Goal: Find specific page/section

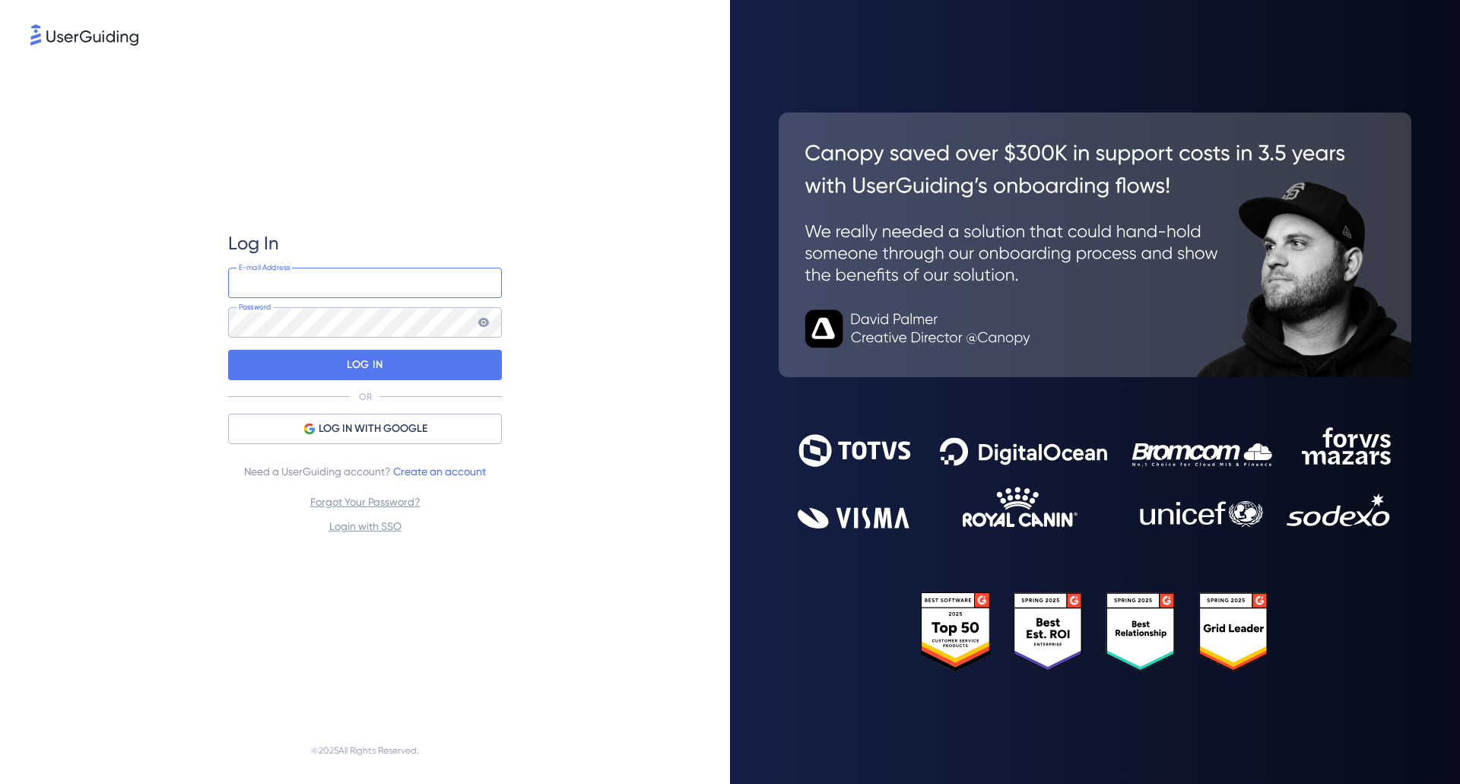
click at [333, 289] on input "email" at bounding box center [365, 283] width 274 height 30
type input "[PERSON_NAME][EMAIL_ADDRESS][PERSON_NAME][DOMAIN_NAME]"
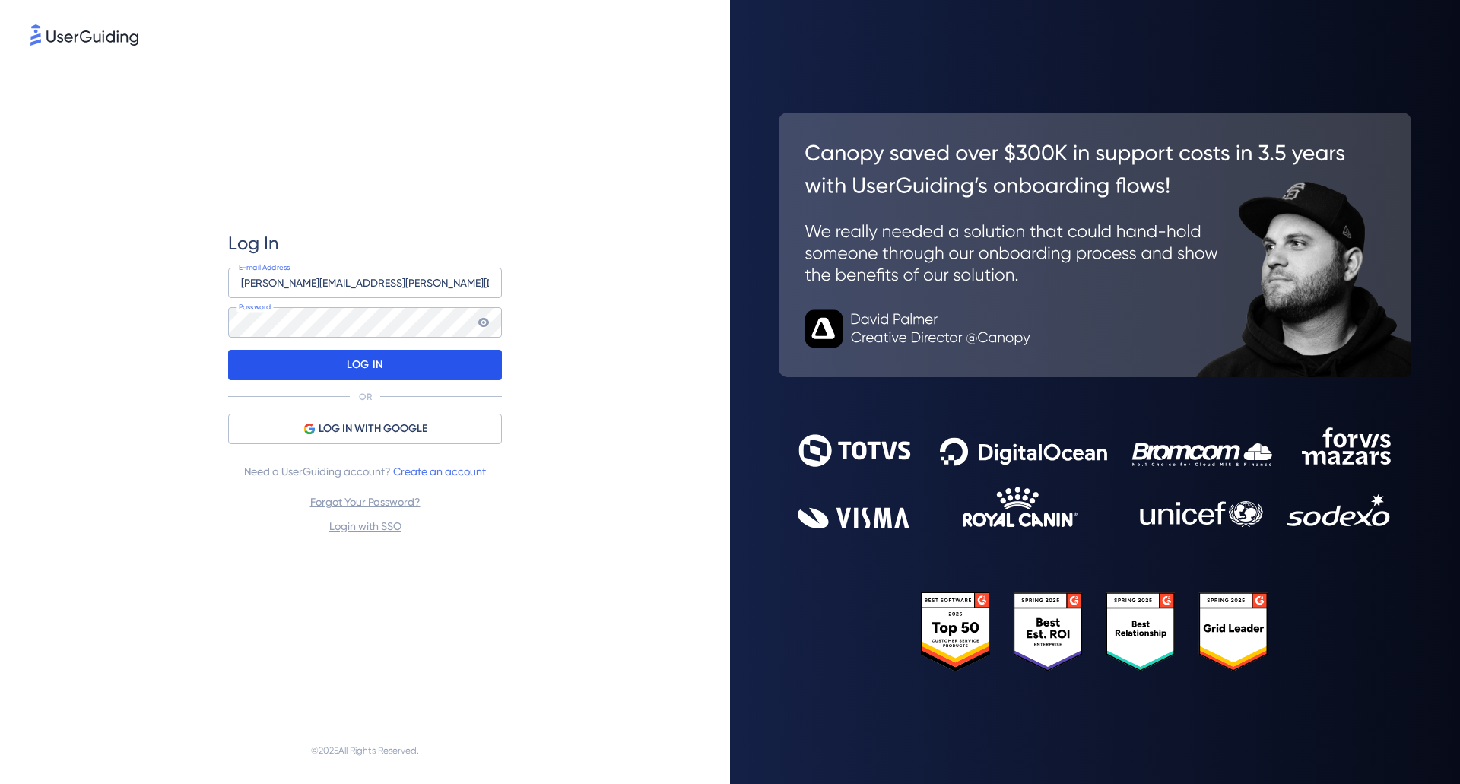
click at [367, 361] on p "LOG IN" at bounding box center [365, 365] width 36 height 24
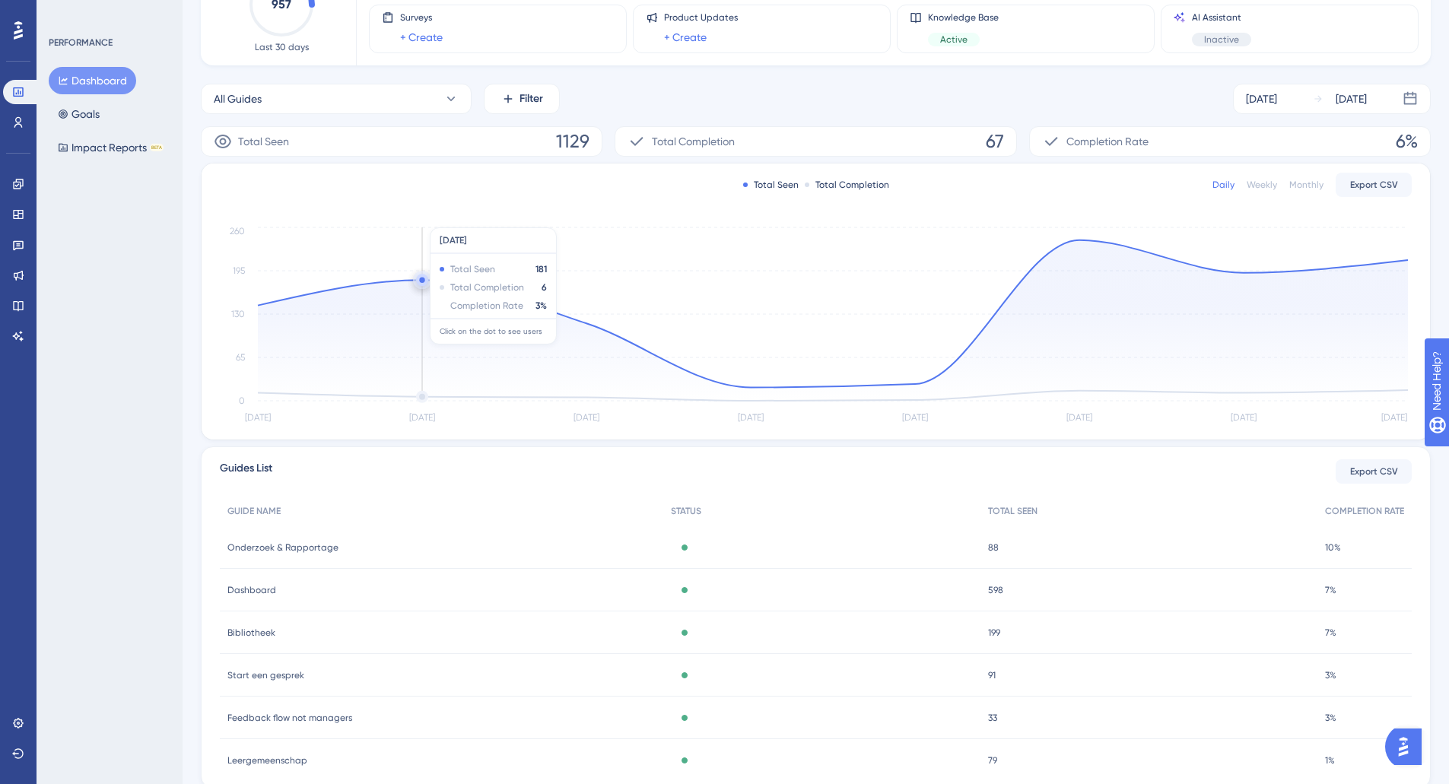
scroll to position [167, 0]
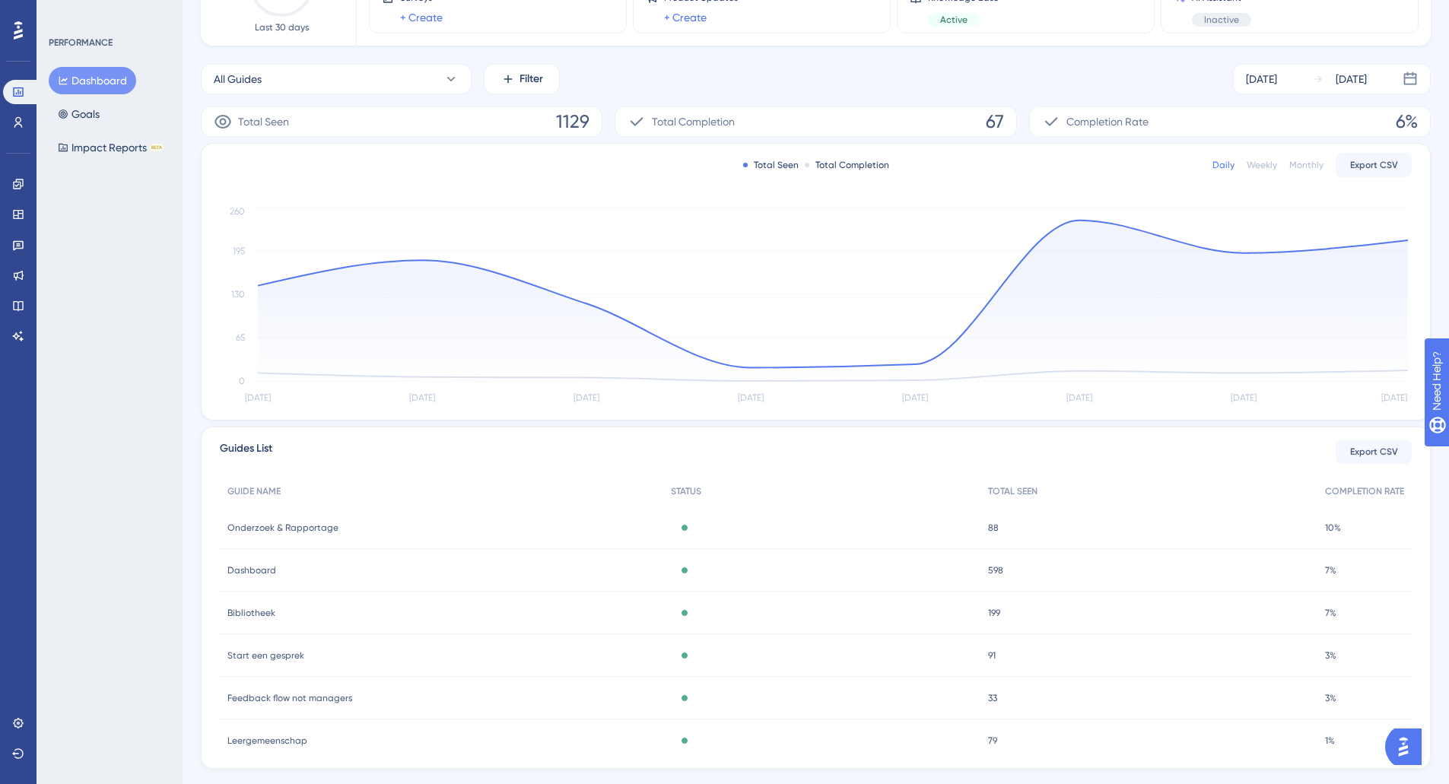
click at [343, 206] on icon "[DATE] Sep [DATE] Sep [DATE] Sep [DATE] Sep 17 0 65 130 195 260" at bounding box center [816, 306] width 1192 height 204
click at [13, 119] on icon at bounding box center [18, 122] width 12 height 12
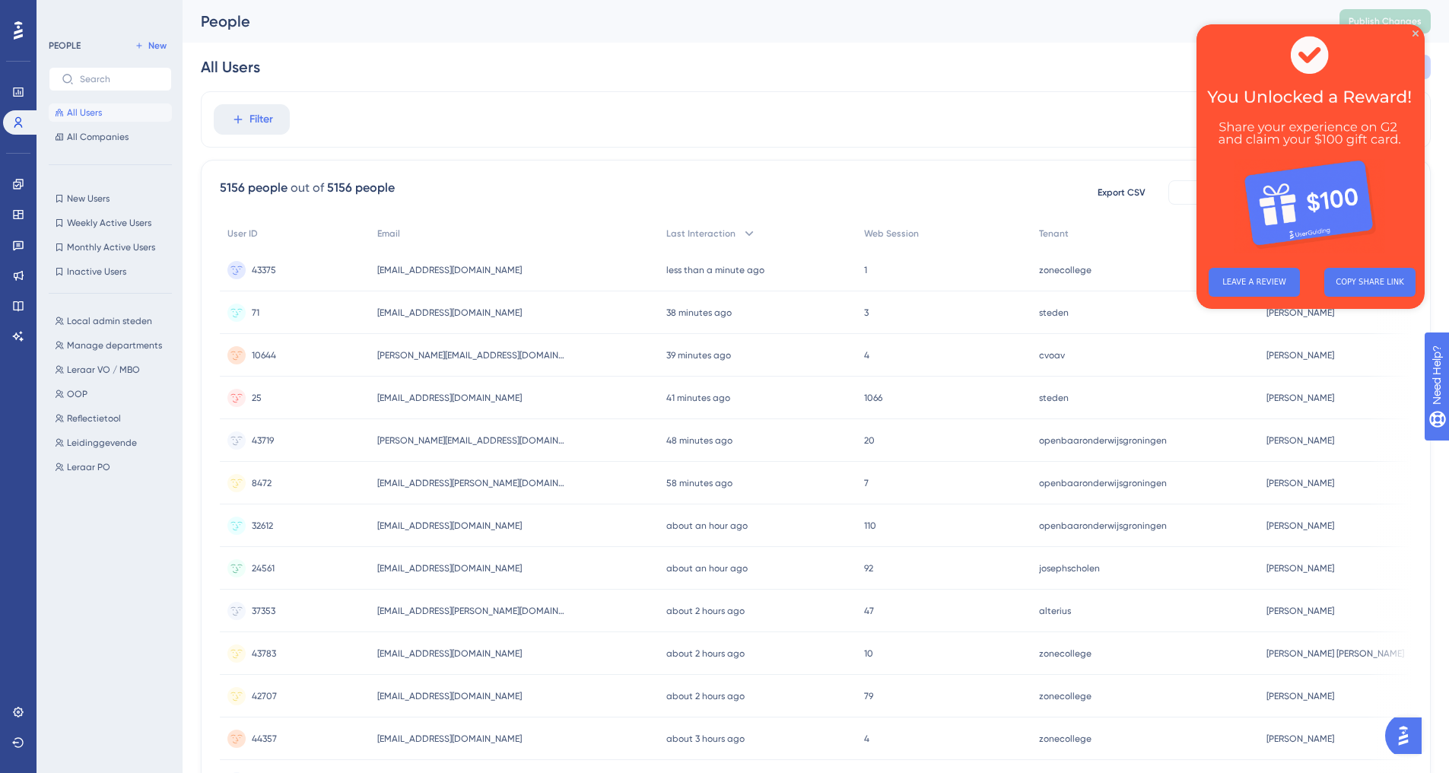
click at [546, 121] on div "Filter" at bounding box center [816, 119] width 1230 height 56
click at [1414, 32] on icon "Close Preview" at bounding box center [1416, 33] width 6 height 6
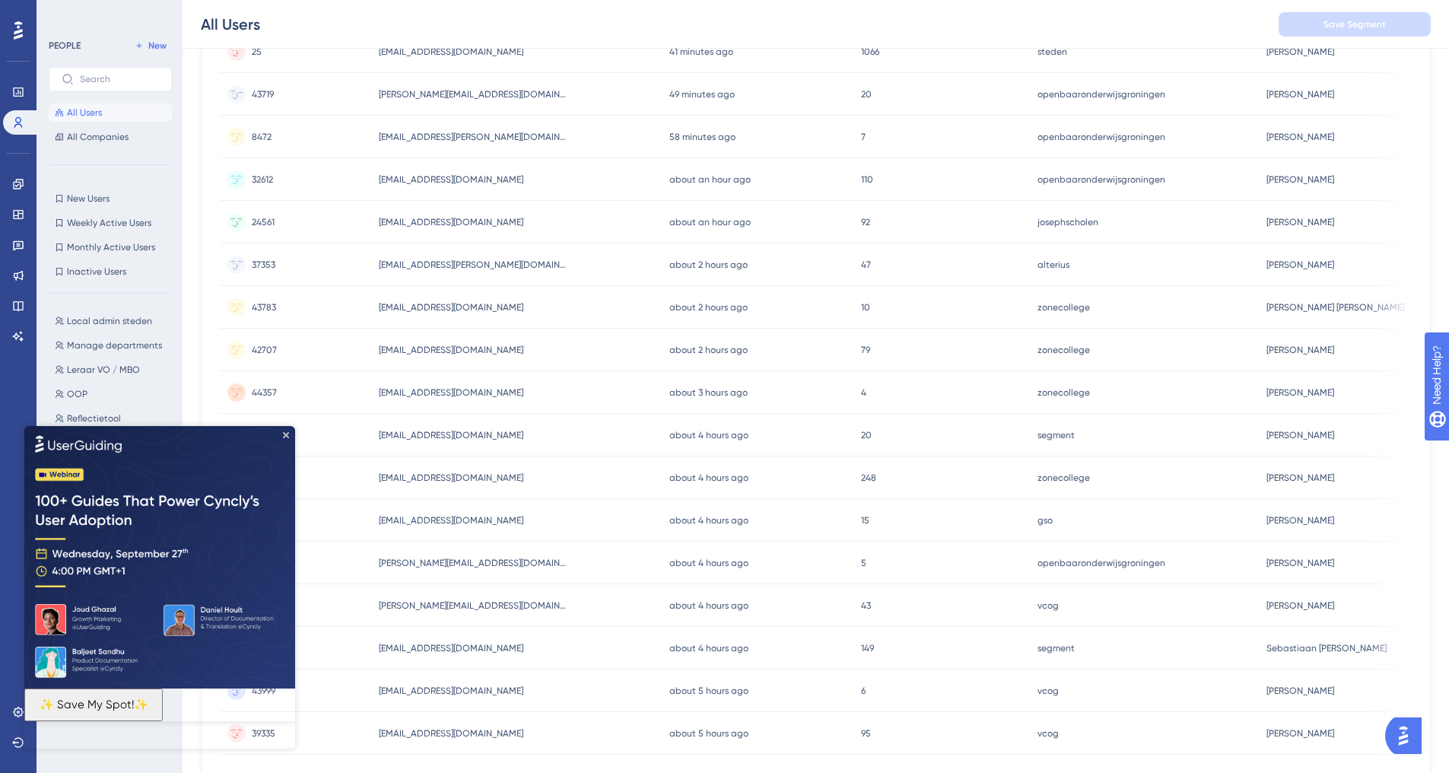
scroll to position [353, 0]
click at [286, 434] on icon "Close Preview" at bounding box center [286, 434] width 6 height 6
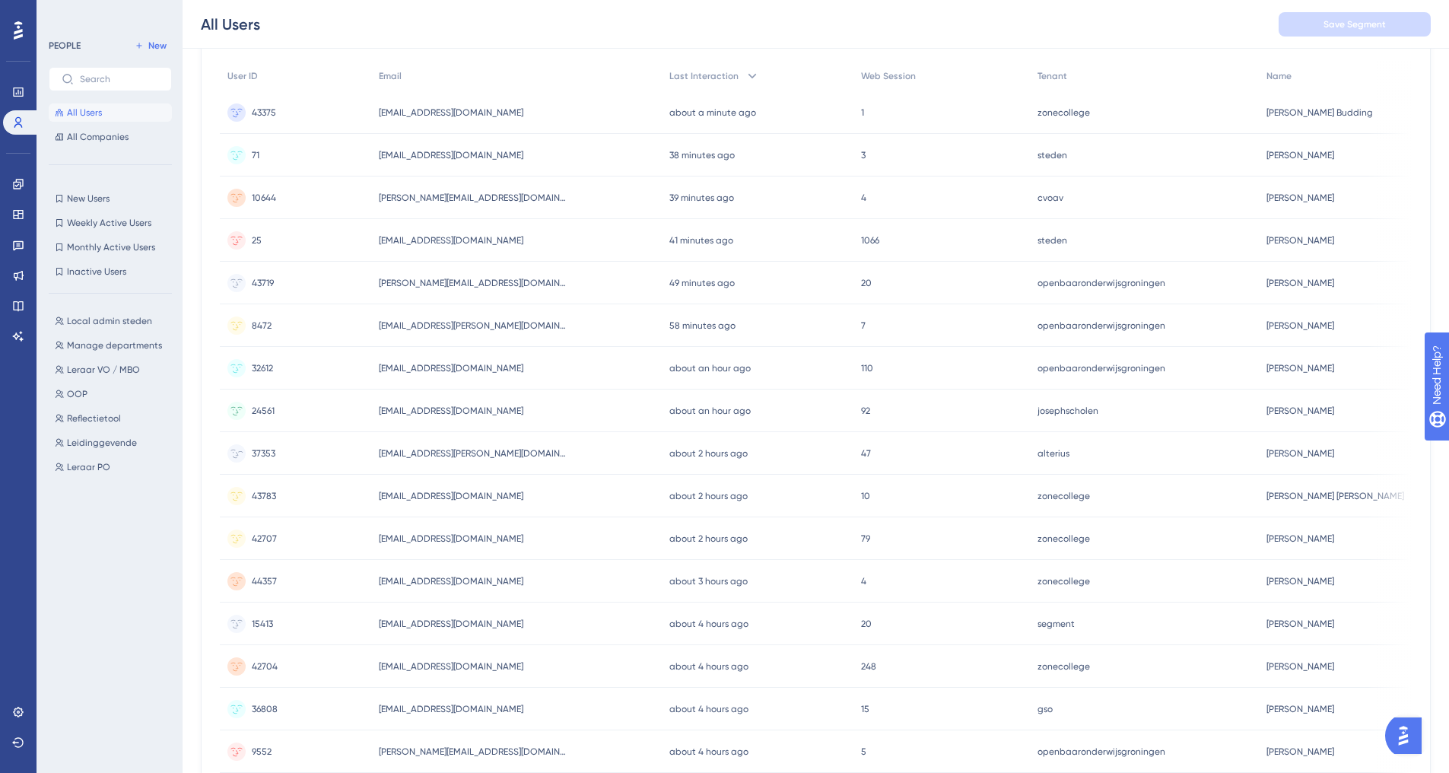
scroll to position [0, 0]
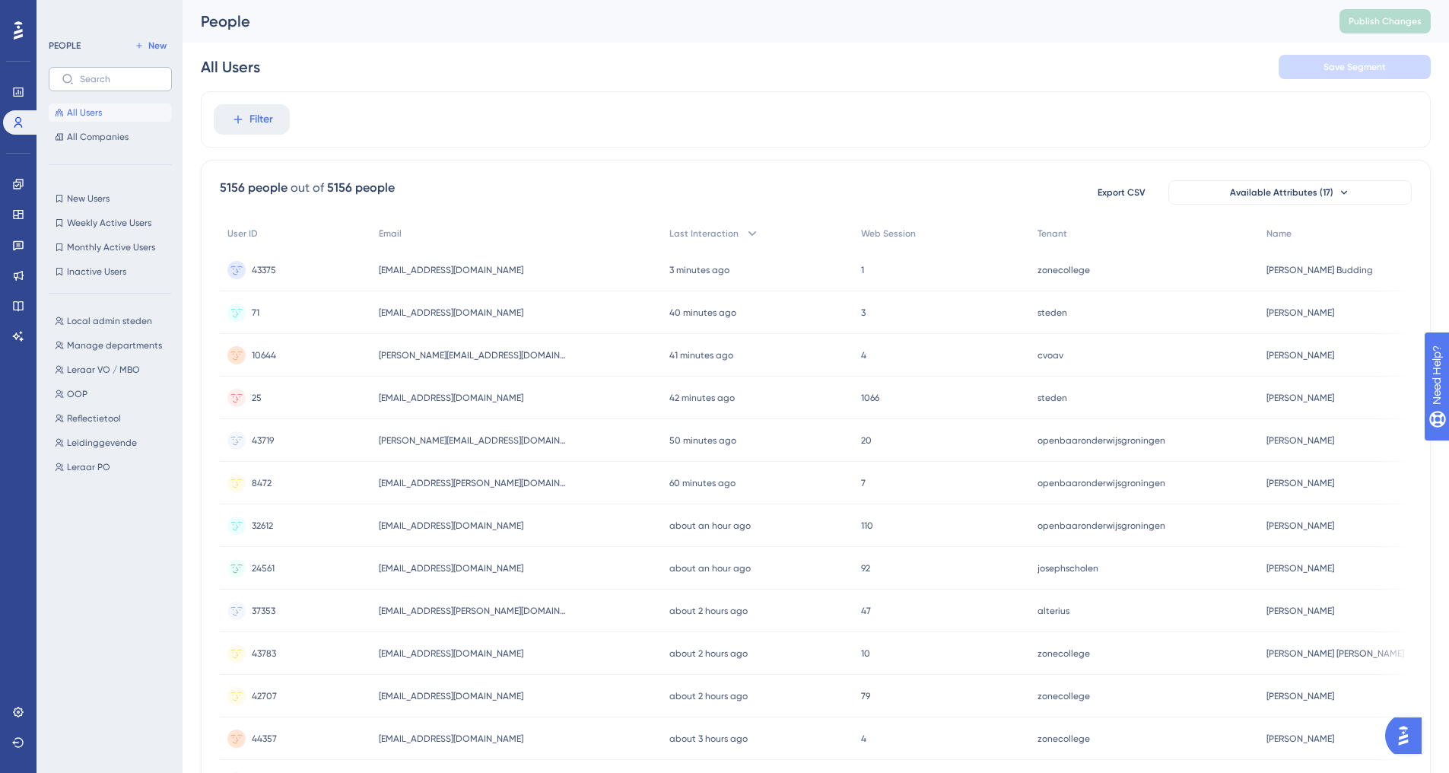
click at [126, 68] on label at bounding box center [110, 79] width 123 height 24
click at [126, 74] on input "text" at bounding box center [119, 79] width 79 height 11
click at [115, 81] on input "text" at bounding box center [119, 79] width 79 height 11
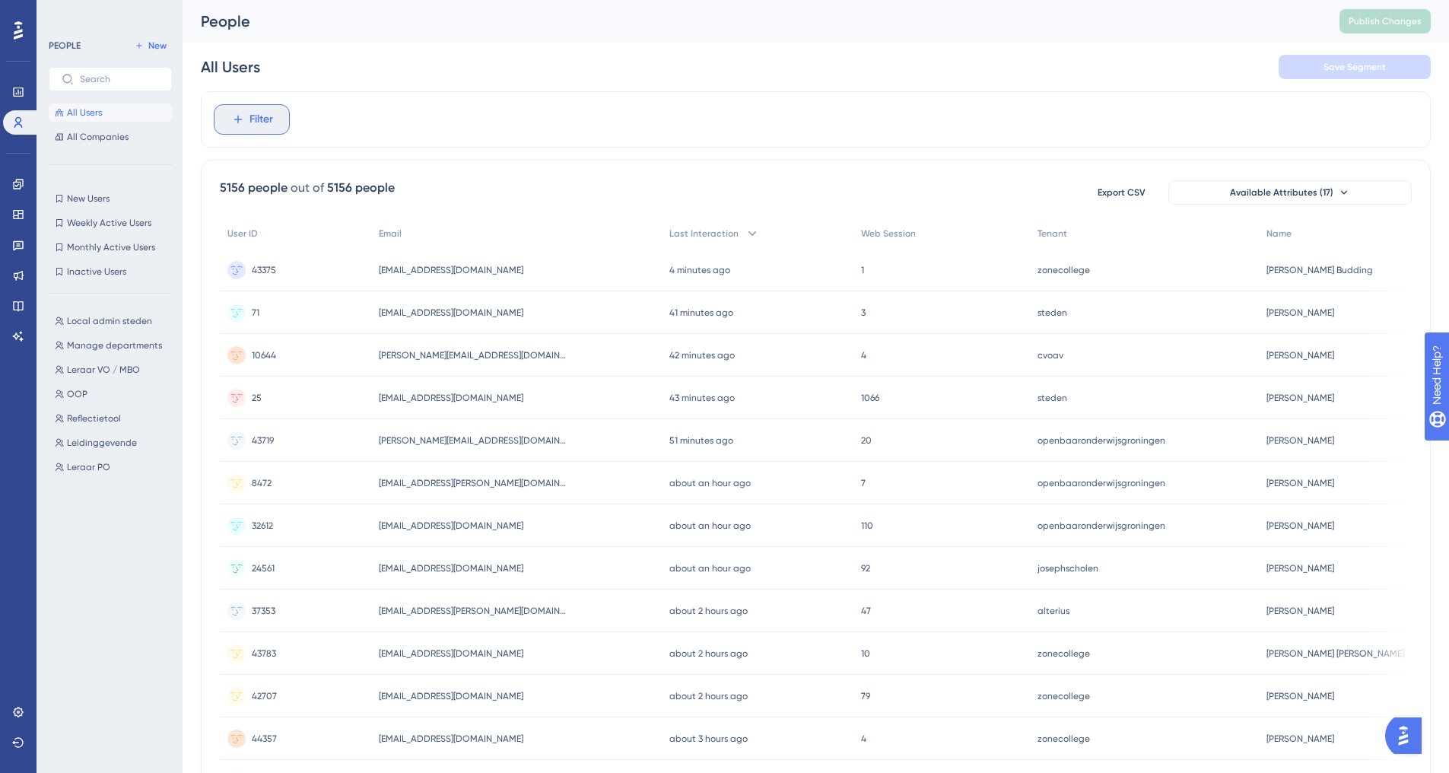
click at [252, 126] on span "Filter" at bounding box center [261, 119] width 24 height 18
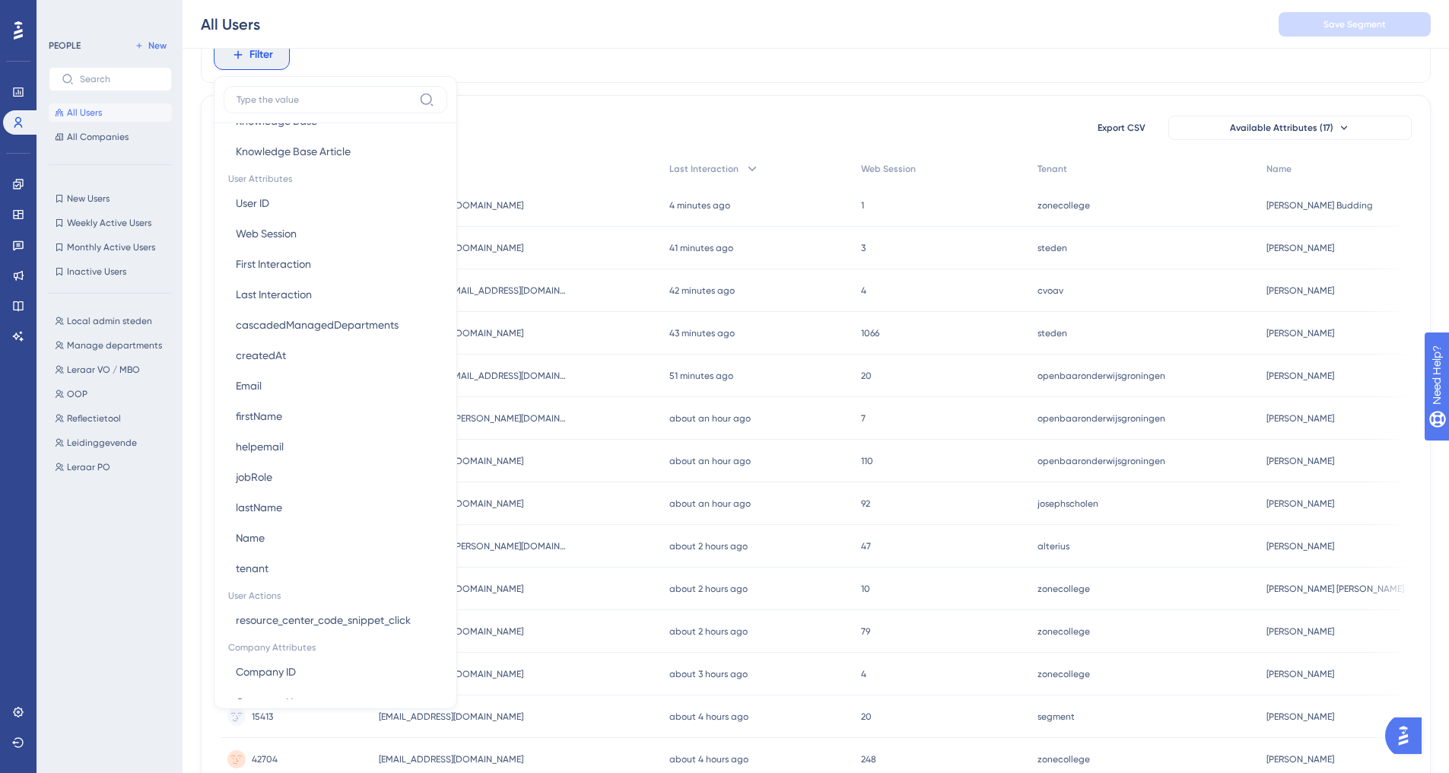
scroll to position [651, 0]
click at [310, 376] on button "Email Email" at bounding box center [336, 382] width 224 height 30
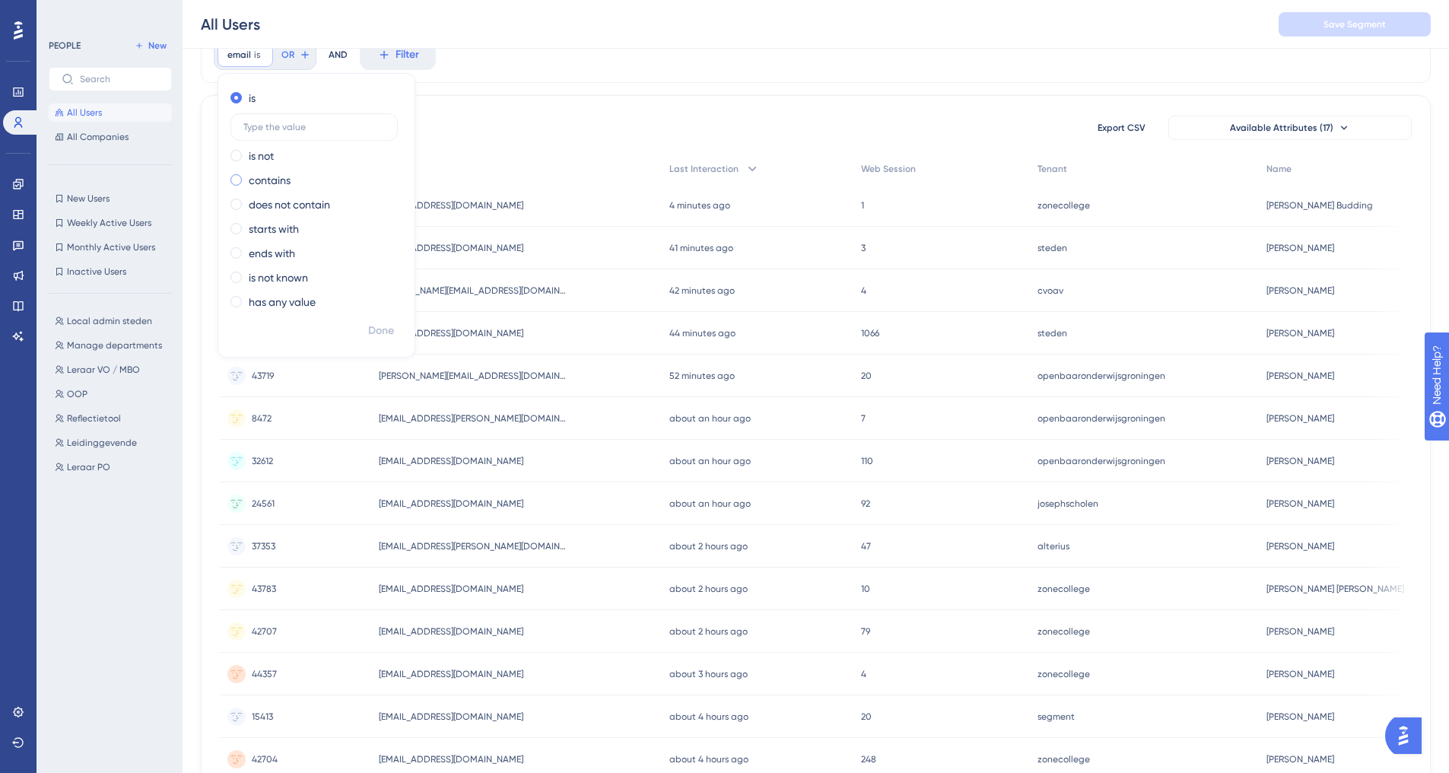
click at [335, 183] on div "contains" at bounding box center [313, 180] width 166 height 18
type input "cvo"
click at [377, 326] on span "Done" at bounding box center [381, 331] width 26 height 18
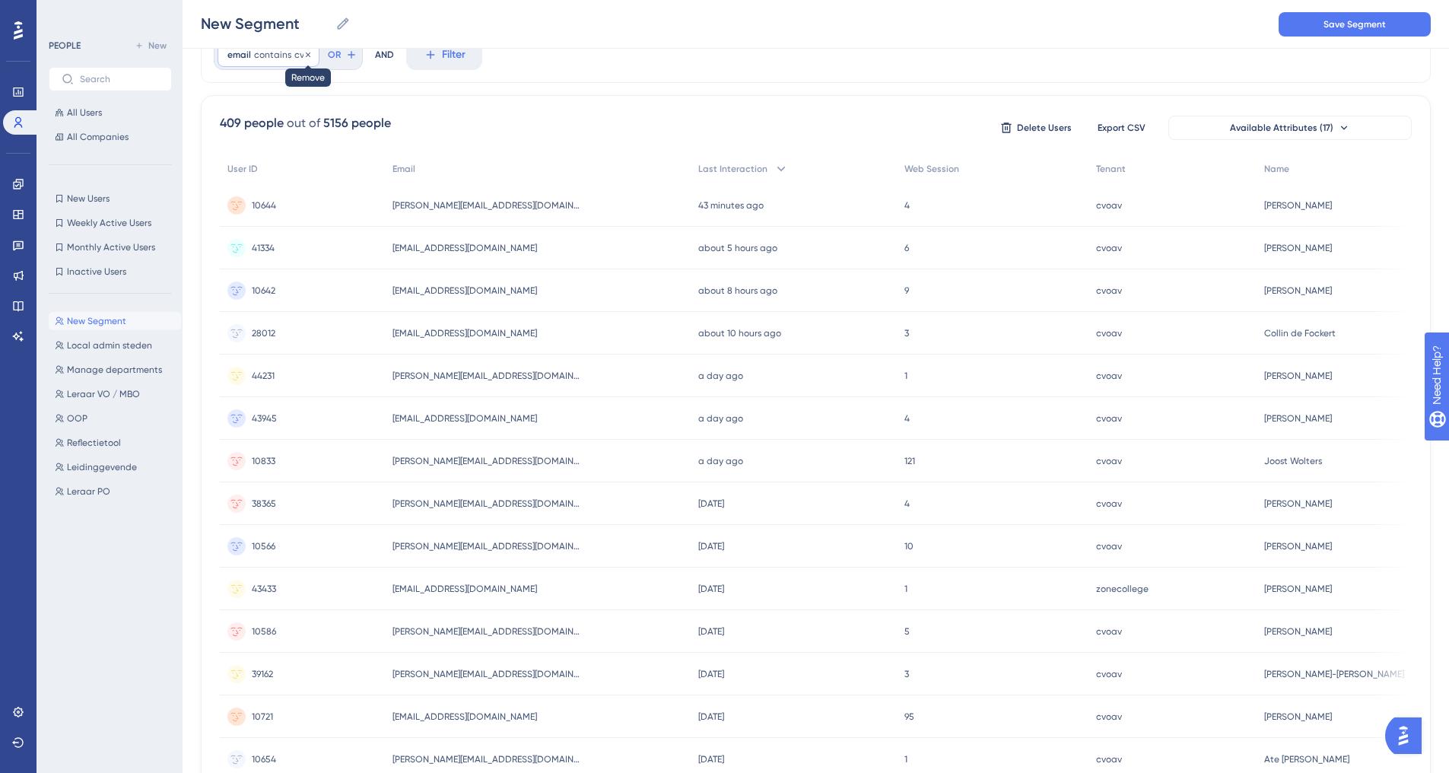
click at [307, 53] on icon at bounding box center [307, 54] width 9 height 9
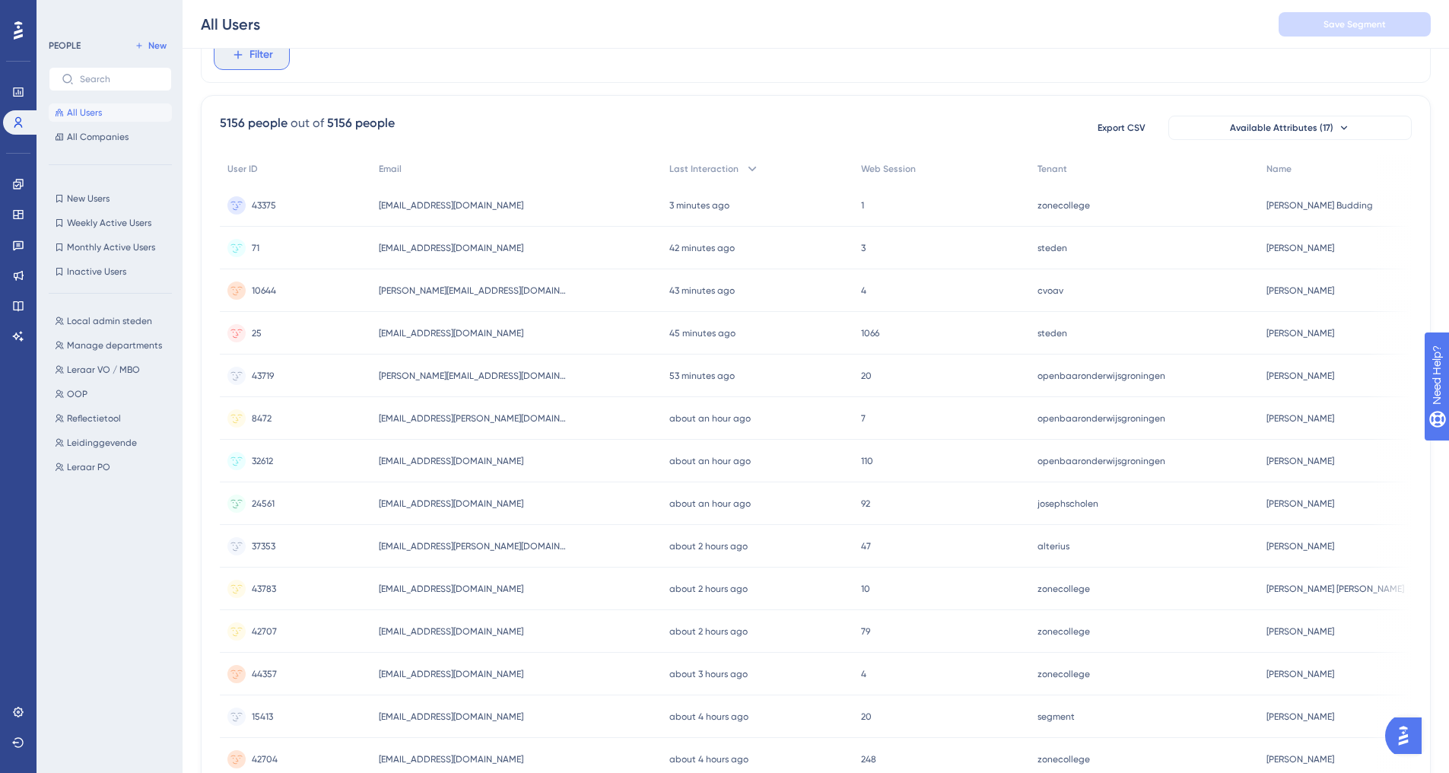
click at [256, 51] on span "Filter" at bounding box center [261, 55] width 24 height 18
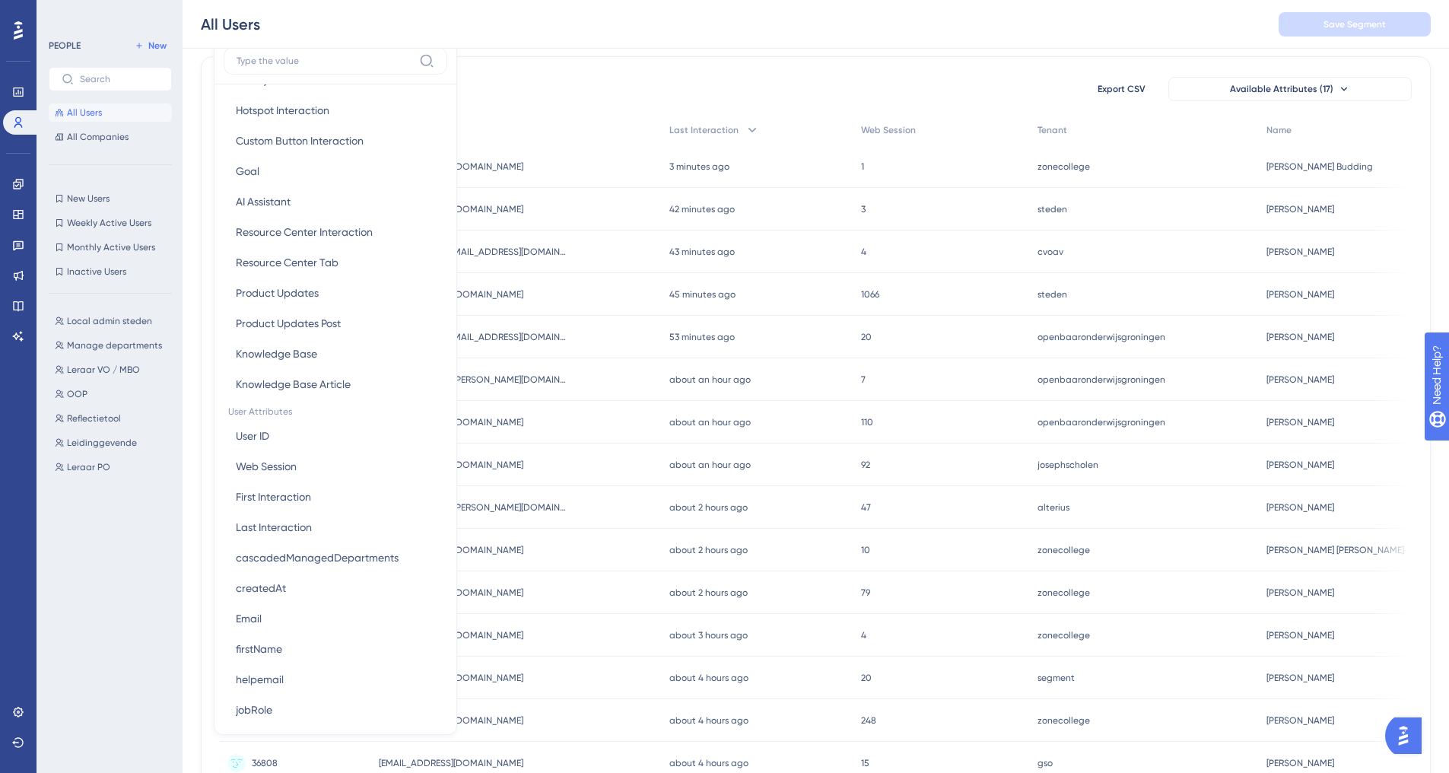
scroll to position [377, 0]
click at [259, 613] on span "Email" at bounding box center [249, 618] width 26 height 18
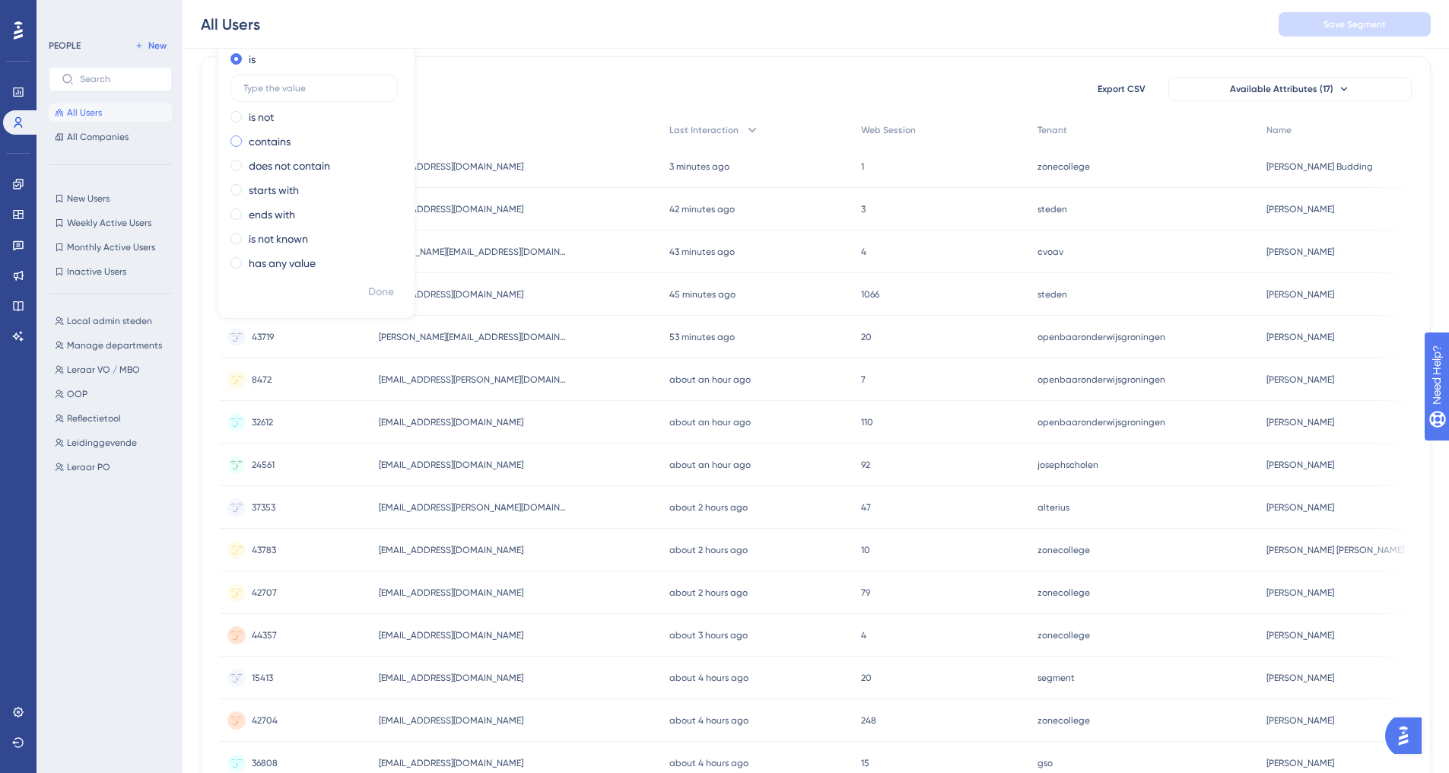
click at [286, 141] on label "contains" at bounding box center [270, 141] width 42 height 18
type input "emelw"
click at [383, 288] on span "Done" at bounding box center [381, 292] width 26 height 18
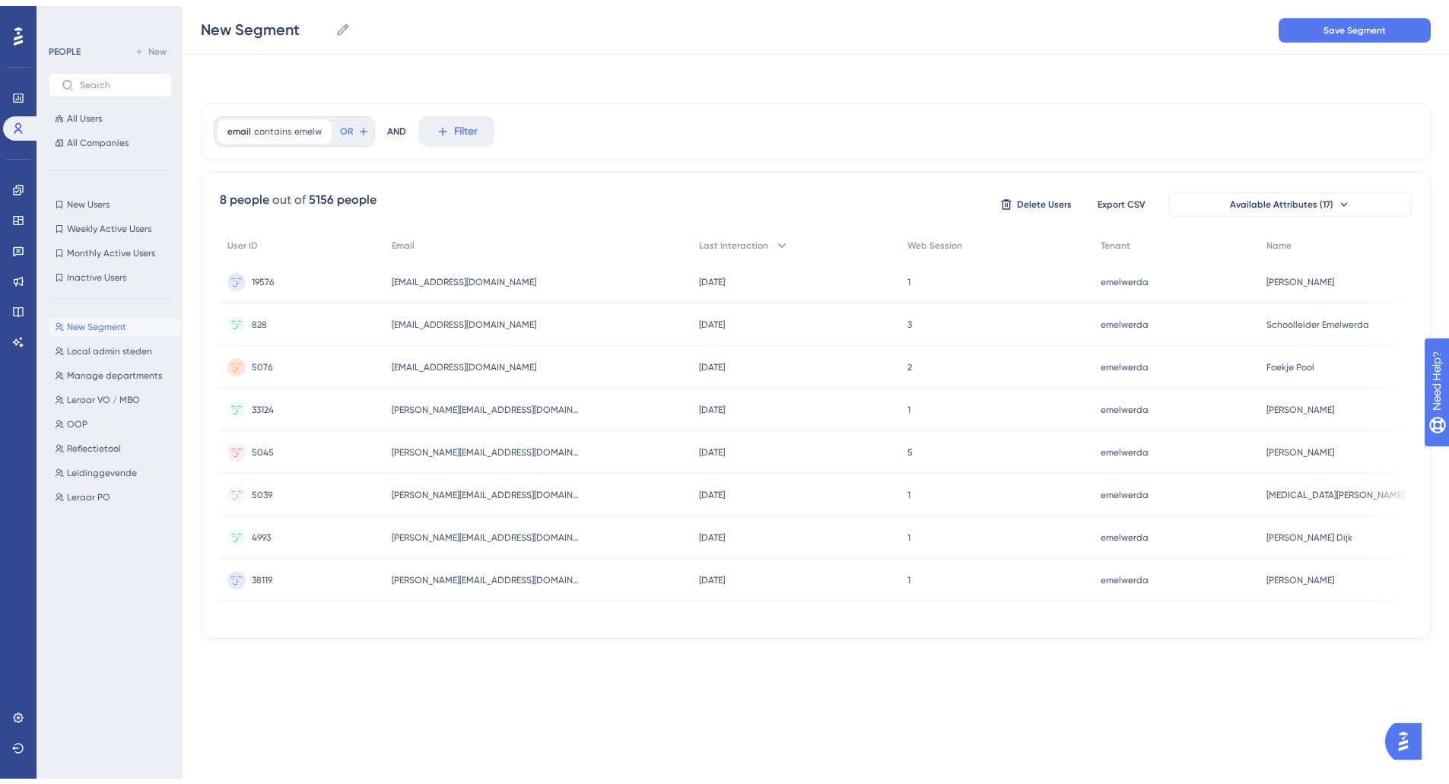
scroll to position [0, 0]
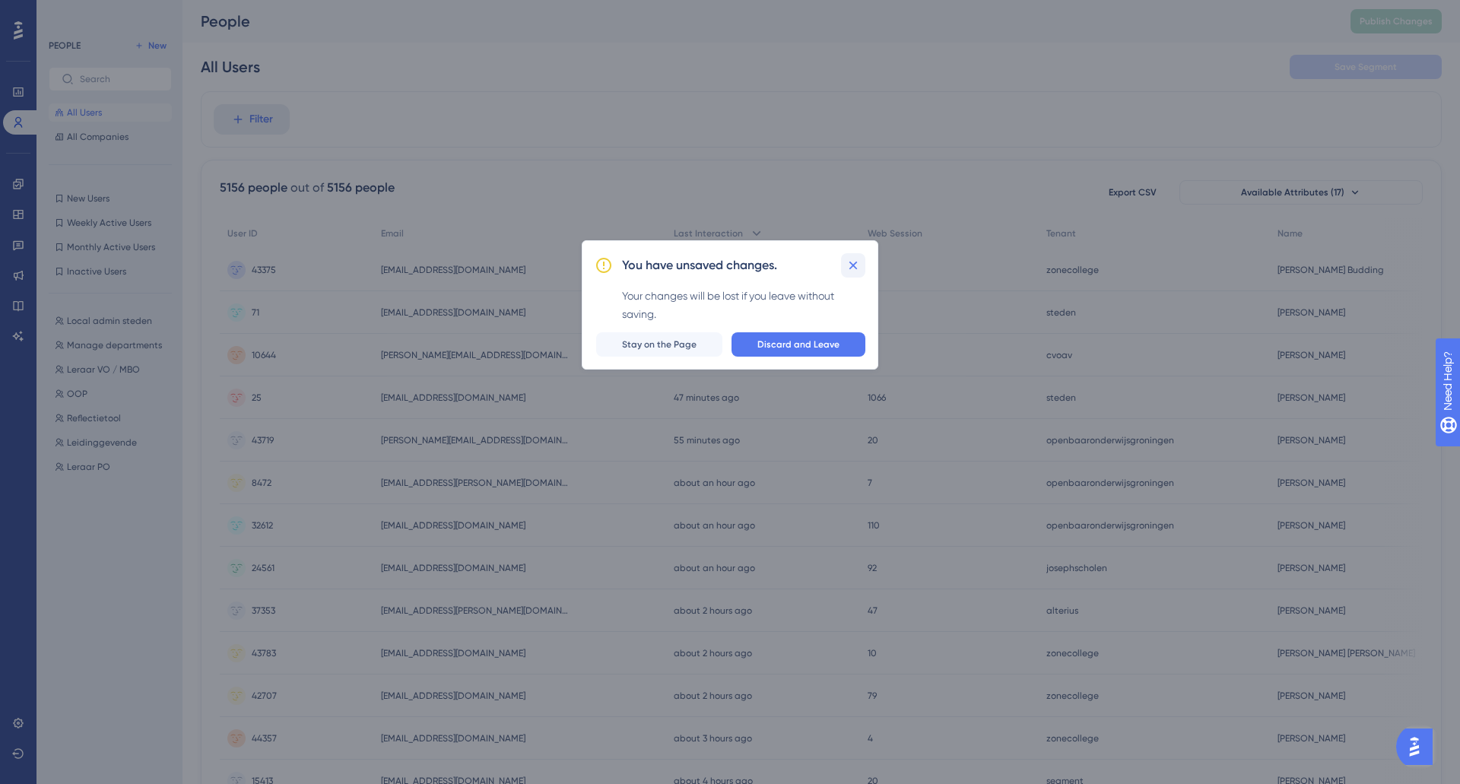
click at [860, 262] on icon at bounding box center [853, 265] width 15 height 15
